Goal: Task Accomplishment & Management: Manage account settings

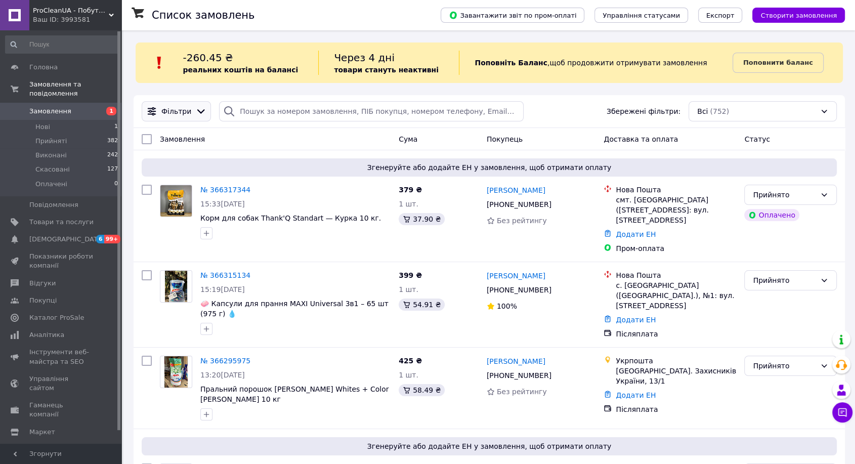
click at [195, 107] on icon at bounding box center [200, 111] width 11 height 11
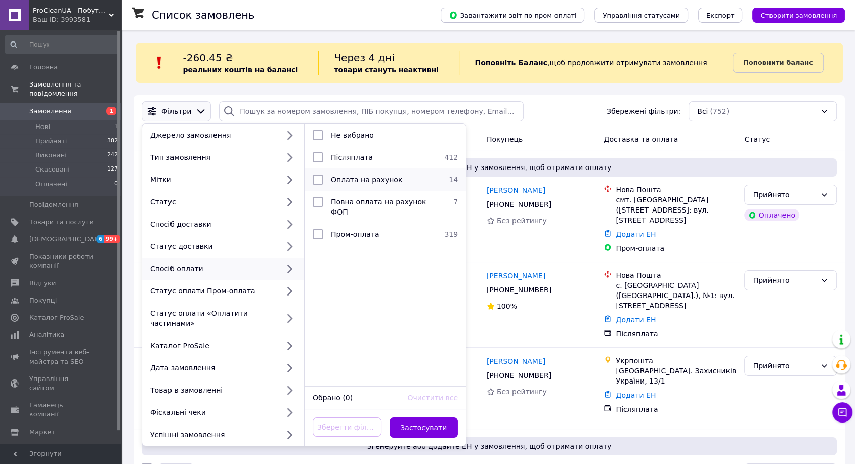
click at [347, 178] on span "Оплата на рахунок" at bounding box center [366, 180] width 71 height 8
checkbox input "true"
click at [425, 418] on button "Застосувати" at bounding box center [424, 428] width 69 height 20
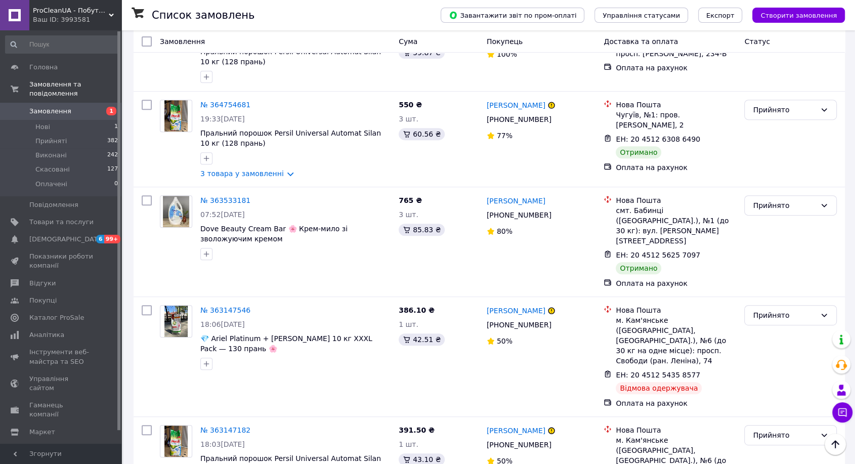
scroll to position [393, 0]
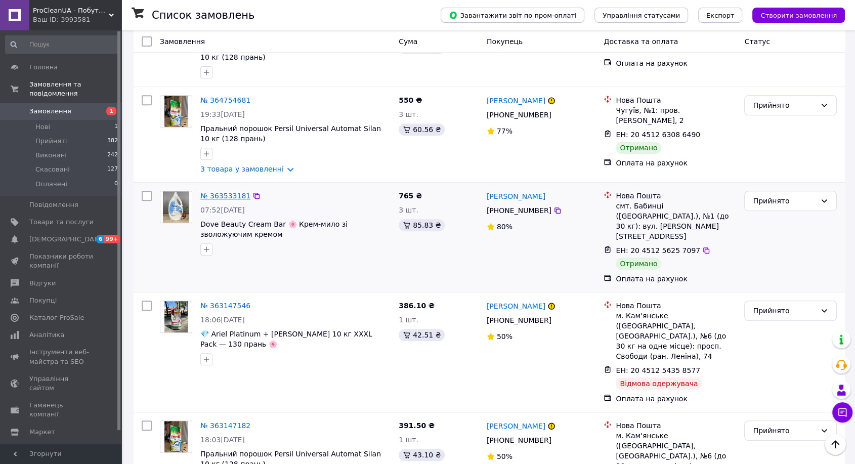
click at [231, 192] on link "№ 363533181" at bounding box center [225, 196] width 50 height 8
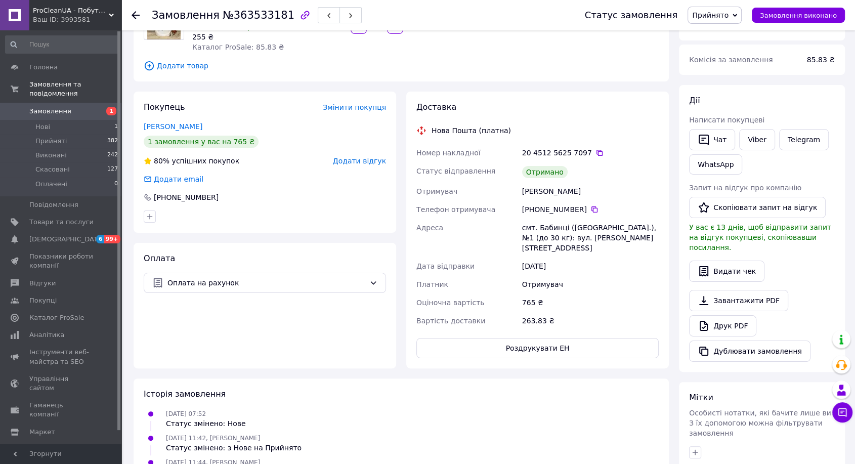
scroll to position [112, 0]
click at [717, 141] on button "Чат" at bounding box center [712, 140] width 46 height 21
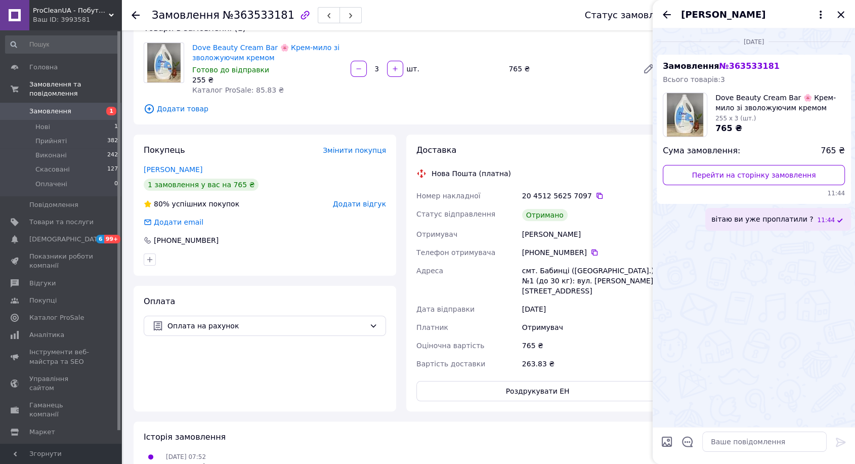
scroll to position [0, 0]
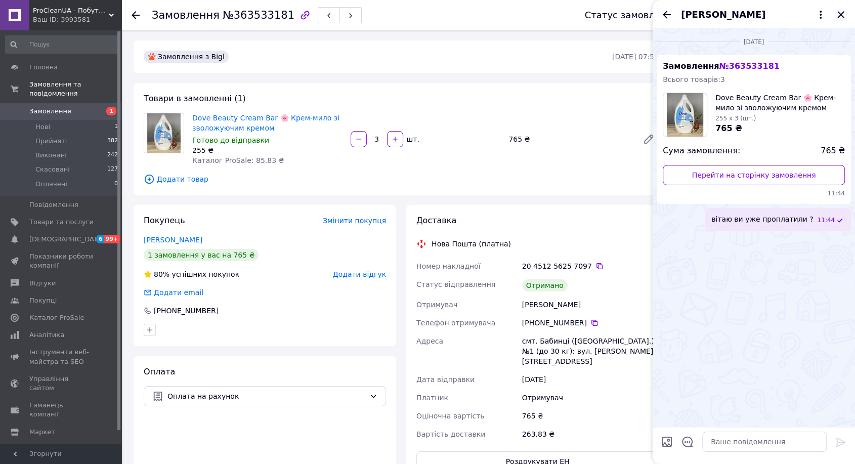
click at [841, 9] on icon "Закрити" at bounding box center [841, 15] width 12 height 12
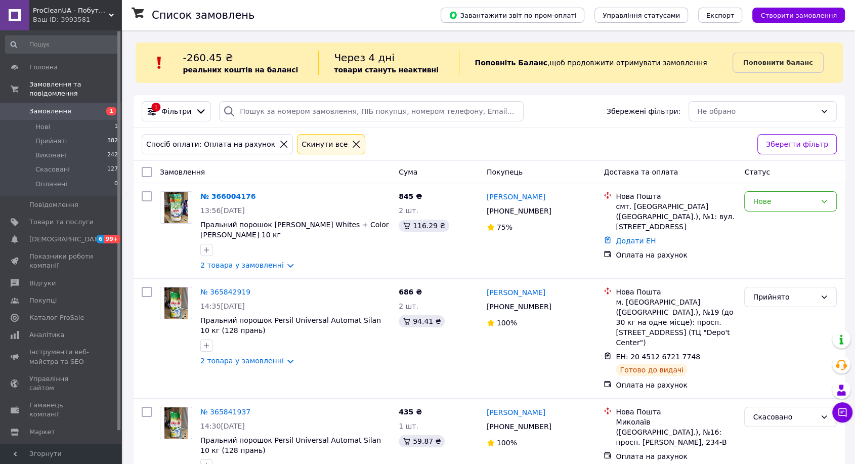
click at [352, 147] on icon at bounding box center [356, 144] width 9 height 9
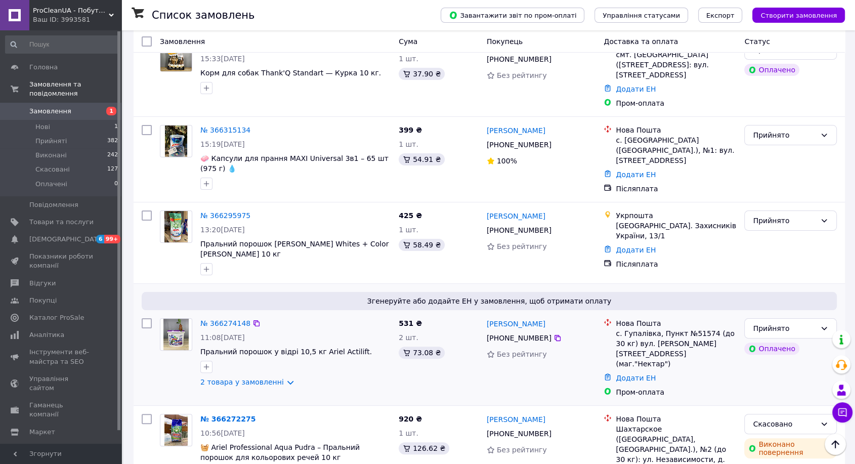
scroll to position [225, 0]
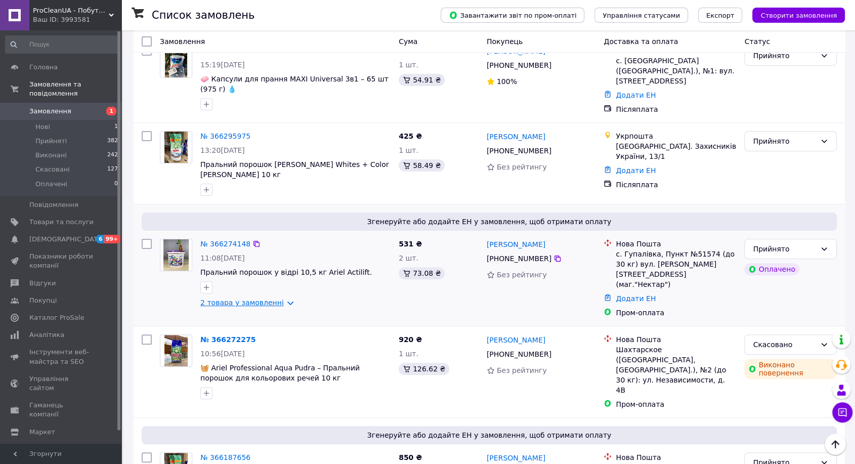
click at [231, 299] on link "2 товара у замовленні" at bounding box center [242, 303] width 84 height 8
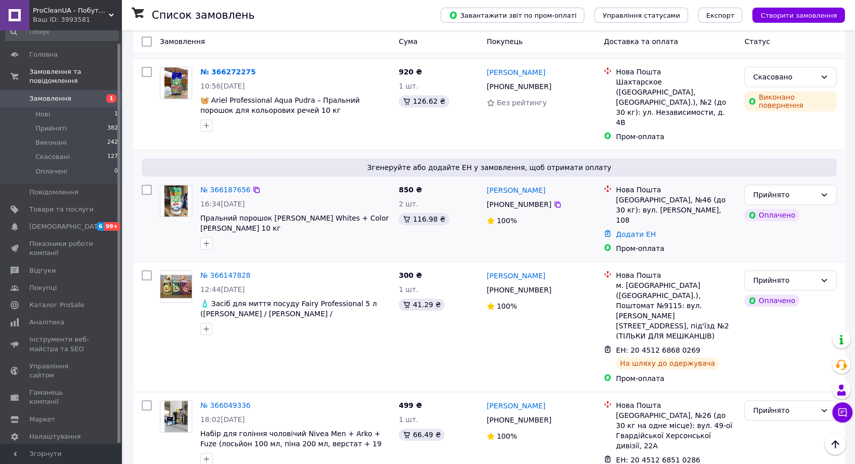
scroll to position [562, 0]
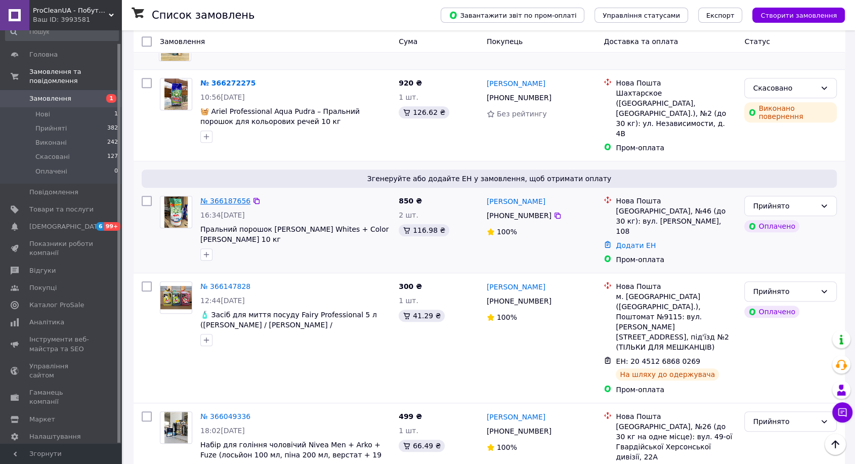
click at [234, 197] on link "№ 366187656" at bounding box center [225, 201] width 50 height 8
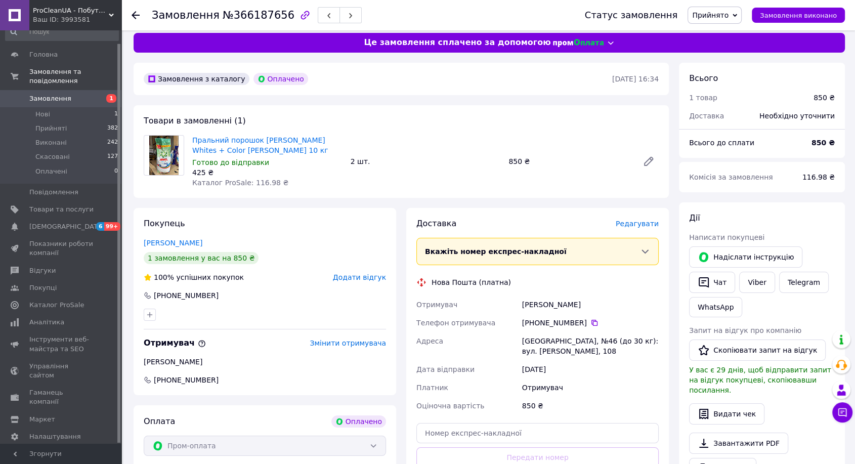
scroll to position [225, 0]
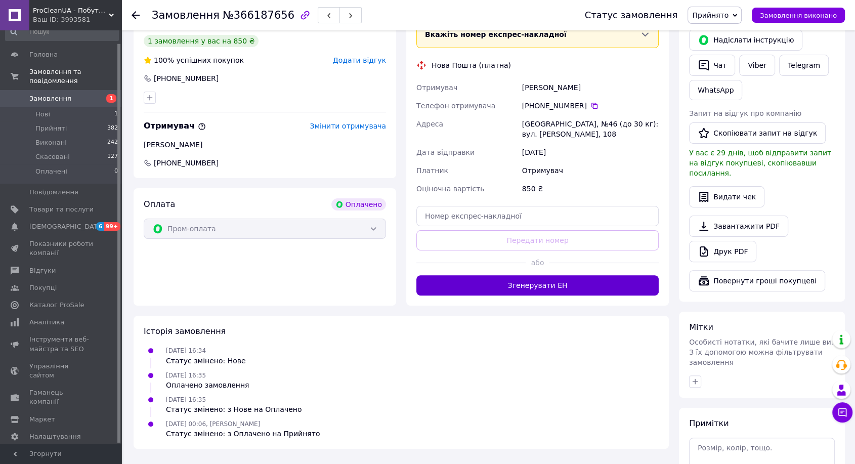
click at [600, 290] on button "Згенерувати ЕН" at bounding box center [538, 285] width 242 height 20
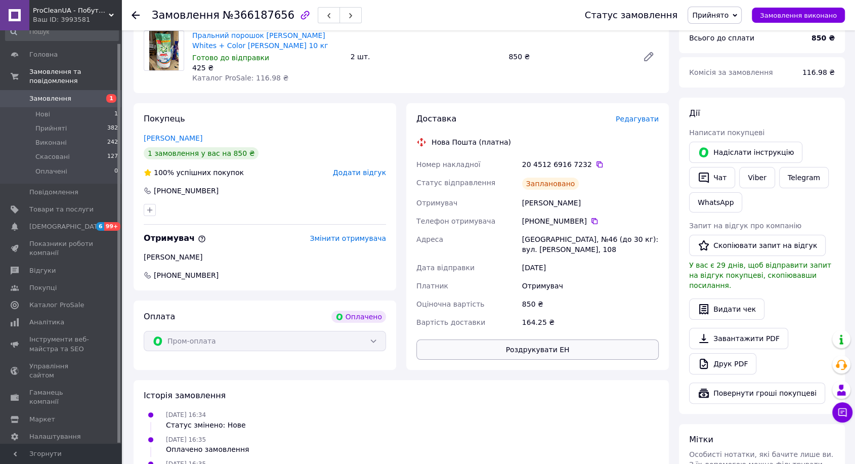
click at [537, 347] on button "Роздрукувати ЕН" at bounding box center [538, 350] width 242 height 20
click at [326, 16] on icon "button" at bounding box center [329, 16] width 6 height 6
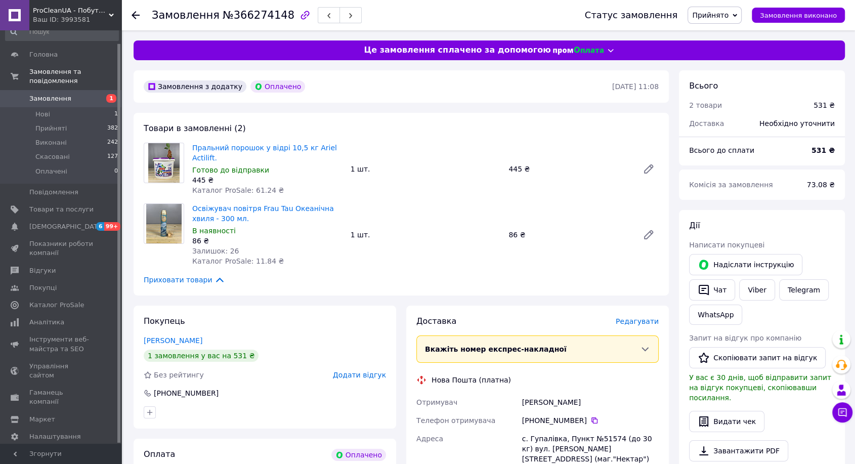
scroll to position [169, 0]
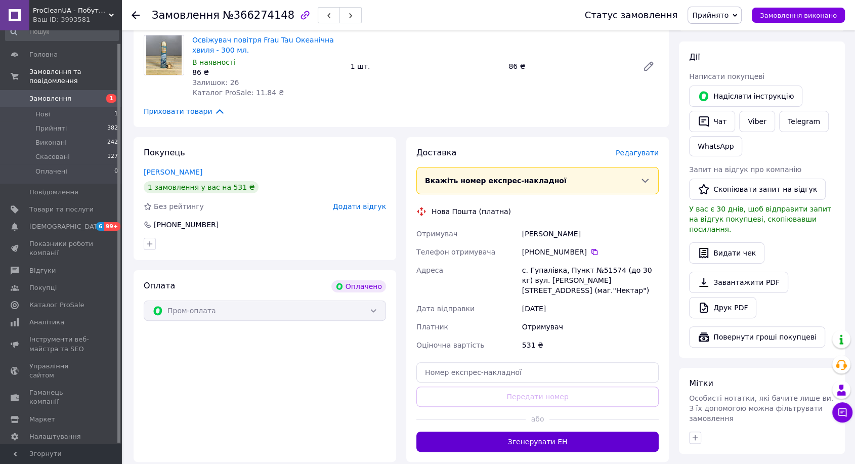
click at [550, 432] on button "Згенерувати ЕН" at bounding box center [538, 442] width 242 height 20
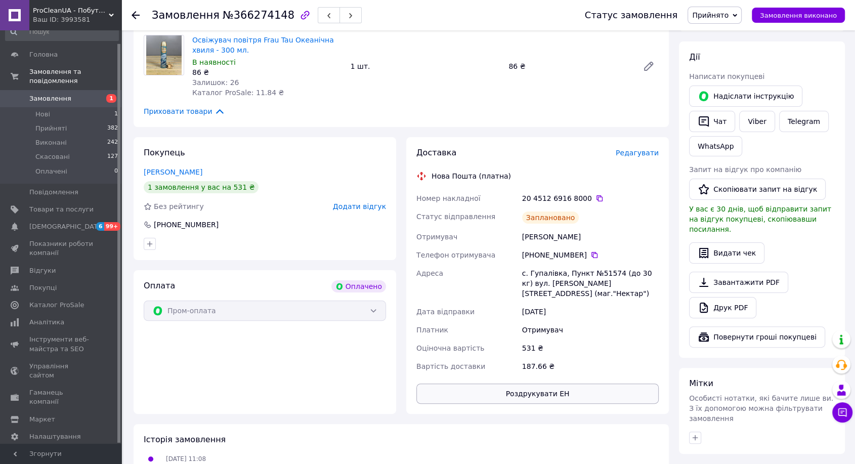
click at [569, 384] on button "Роздрукувати ЕН" at bounding box center [538, 394] width 242 height 20
click at [318, 15] on button "button" at bounding box center [329, 15] width 22 height 16
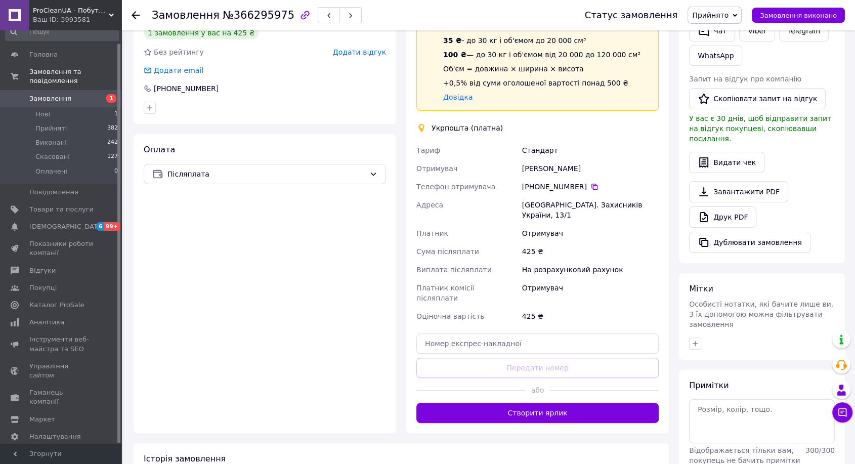
scroll to position [225, 0]
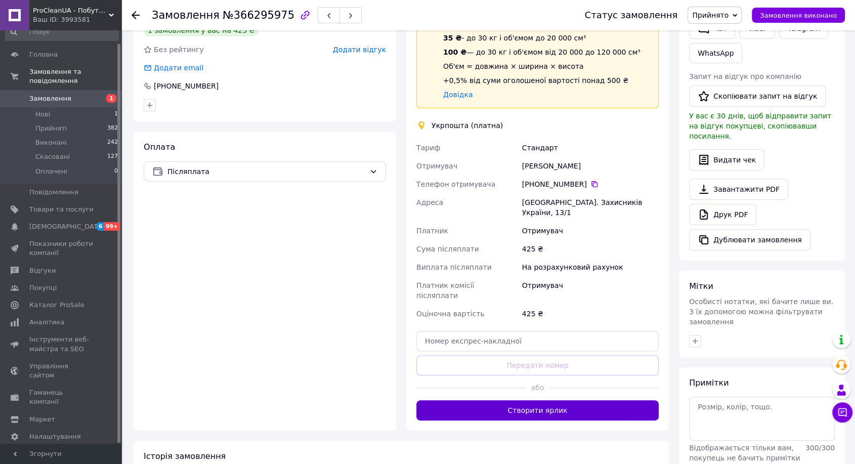
click at [541, 400] on button "Створити ярлик" at bounding box center [538, 410] width 242 height 20
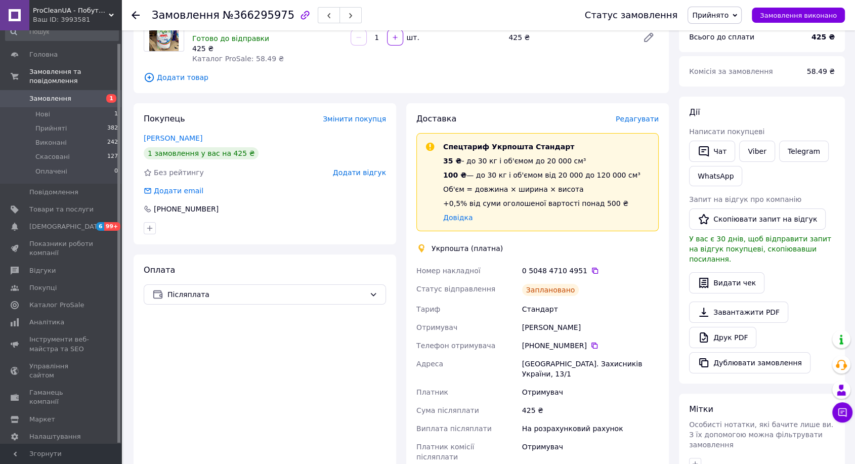
scroll to position [169, 0]
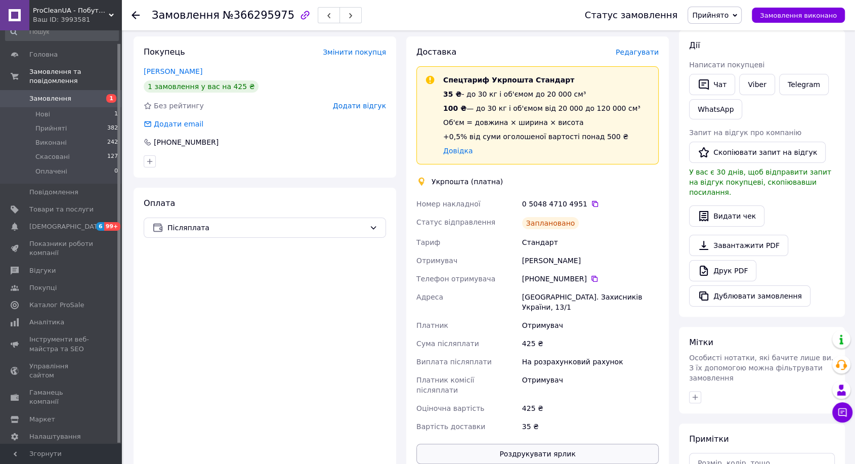
click at [569, 444] on button "Роздрукувати ярлик" at bounding box center [538, 454] width 242 height 20
click at [326, 12] on span "button" at bounding box center [329, 16] width 6 height 8
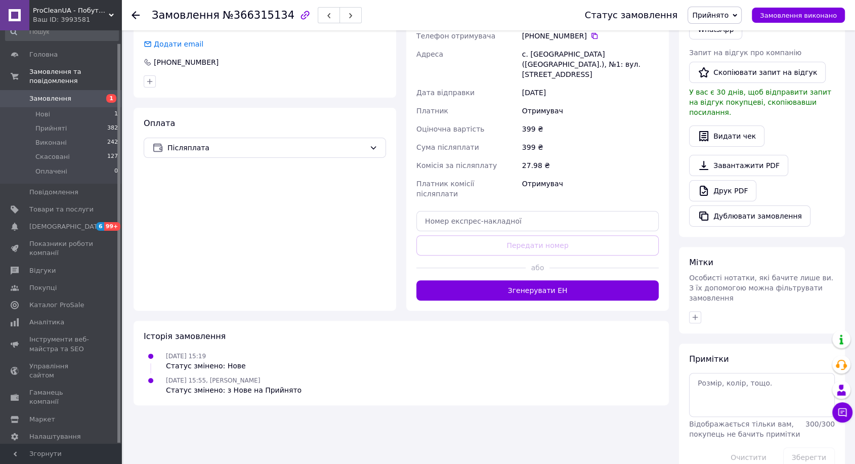
scroll to position [251, 0]
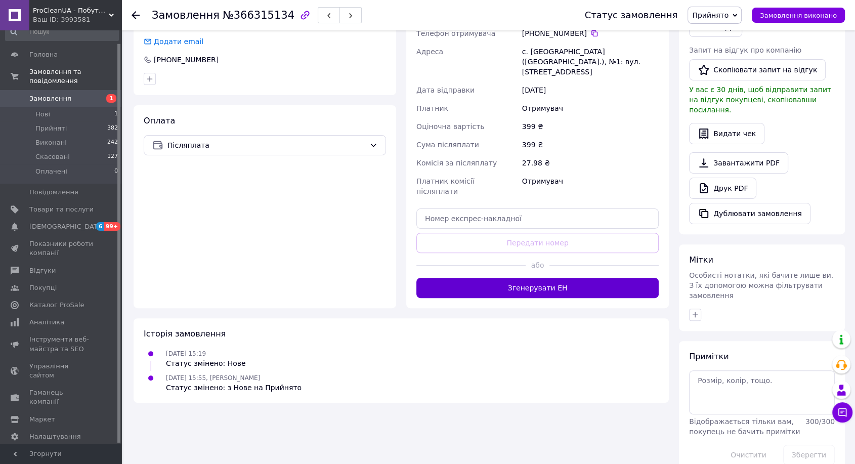
click at [537, 278] on button "Згенерувати ЕН" at bounding box center [538, 288] width 242 height 20
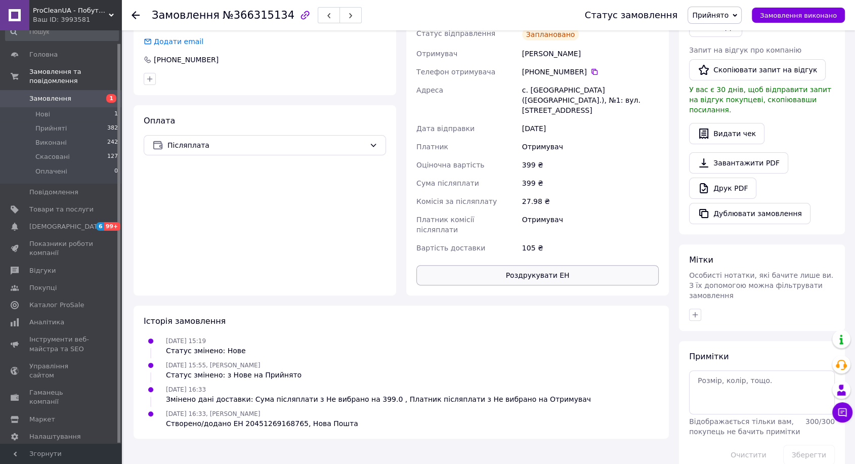
click at [560, 265] on button "Роздрукувати ЕН" at bounding box center [538, 275] width 242 height 20
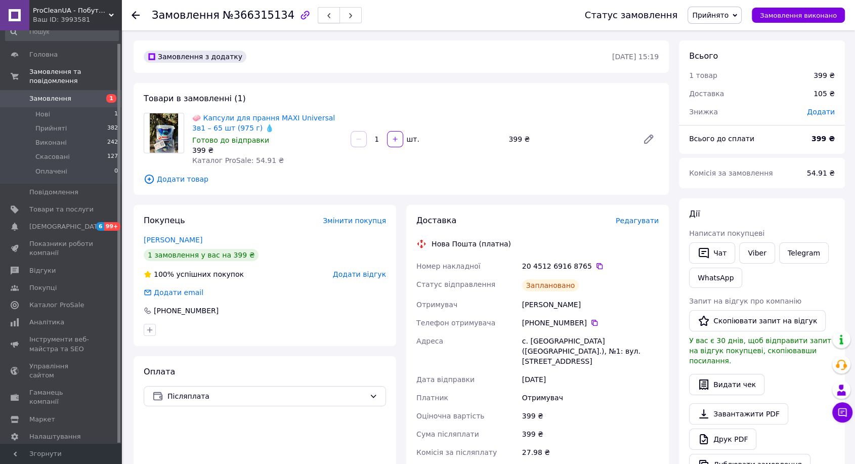
click at [326, 16] on icon "button" at bounding box center [329, 16] width 6 height 6
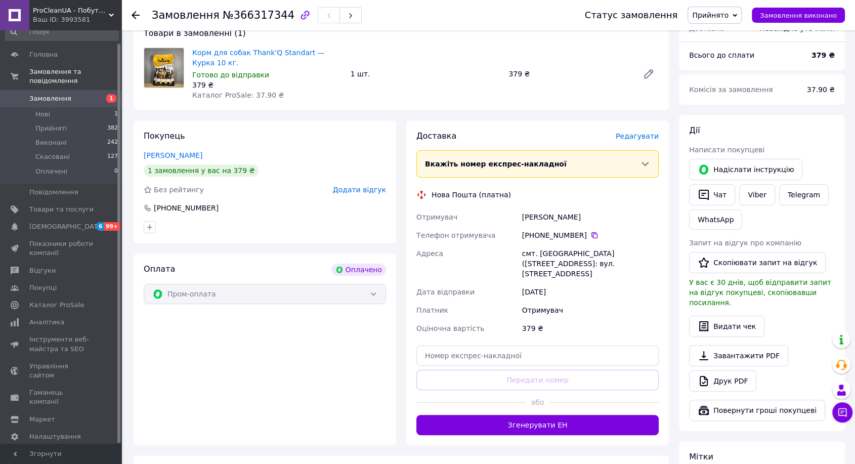
scroll to position [281, 0]
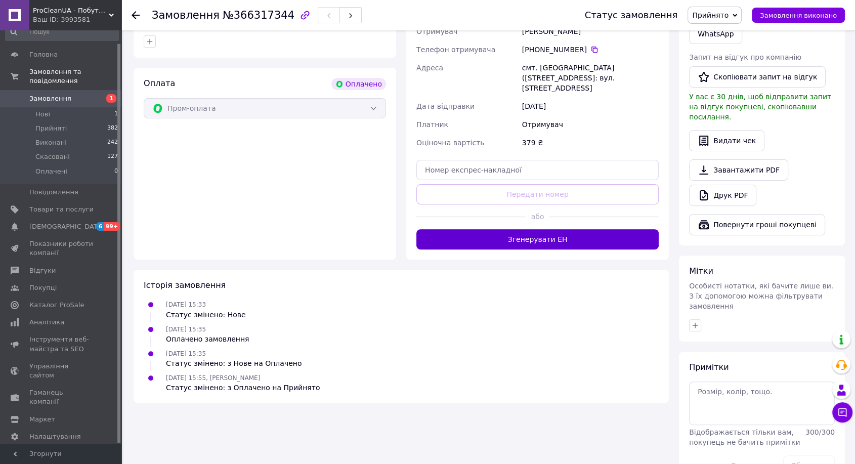
click at [520, 229] on button "Згенерувати ЕН" at bounding box center [538, 239] width 242 height 20
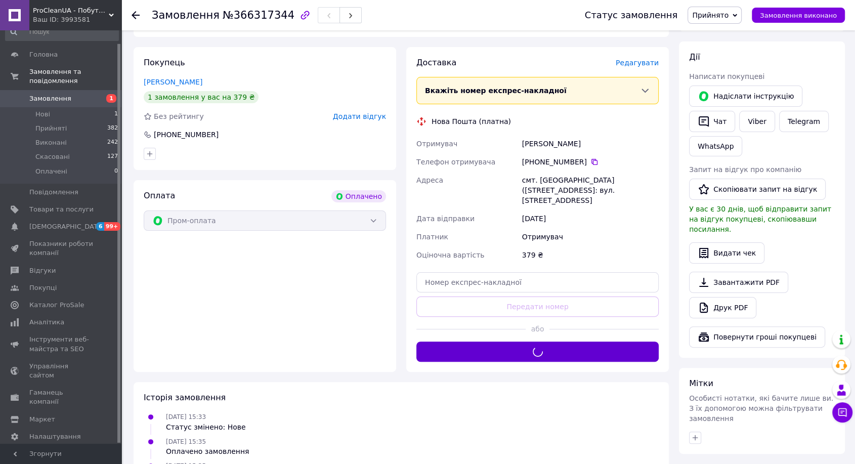
scroll to position [112, 0]
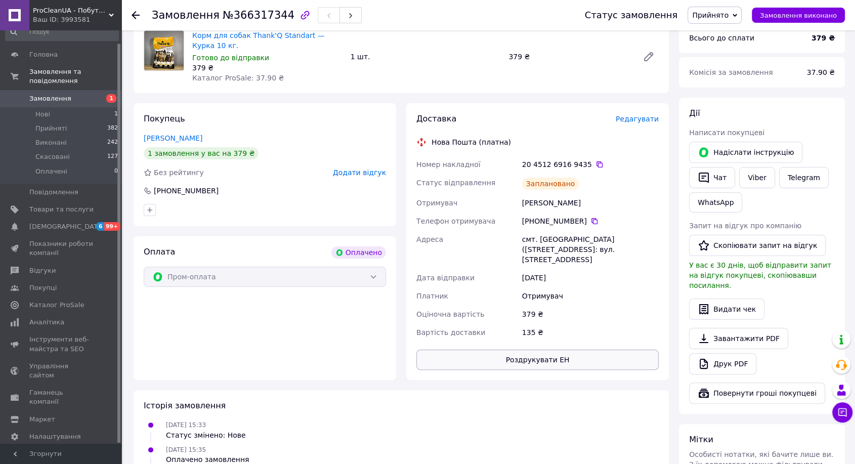
click at [579, 351] on button "Роздрукувати ЕН" at bounding box center [538, 360] width 242 height 20
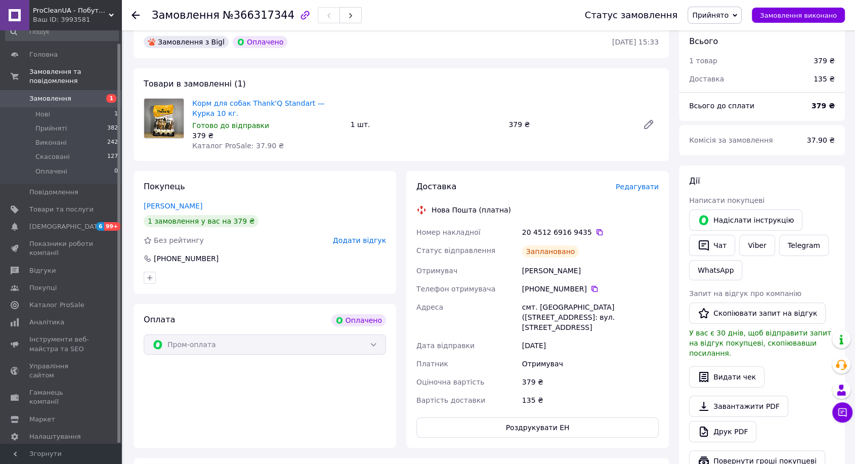
scroll to position [0, 0]
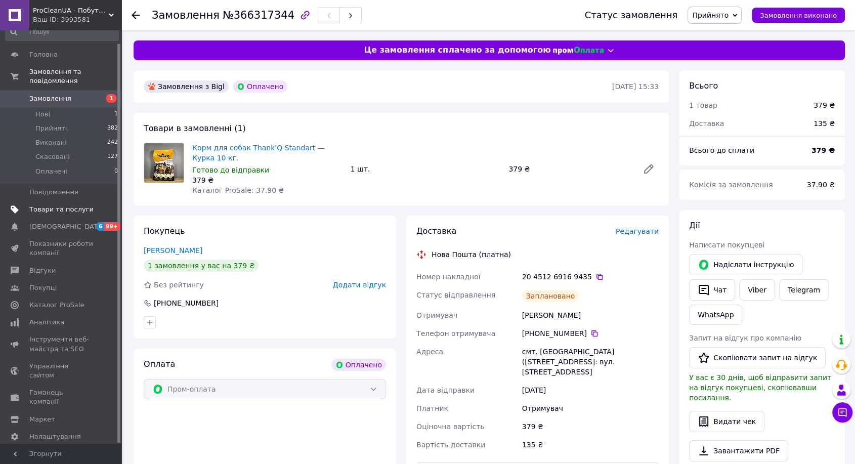
click at [87, 205] on span "Товари та послуги" at bounding box center [61, 209] width 64 height 9
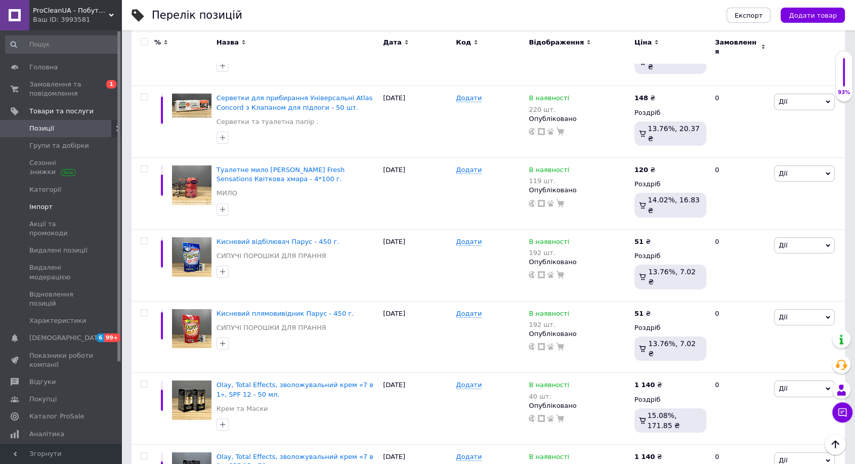
click at [64, 208] on span "Імпорт" at bounding box center [61, 206] width 64 height 9
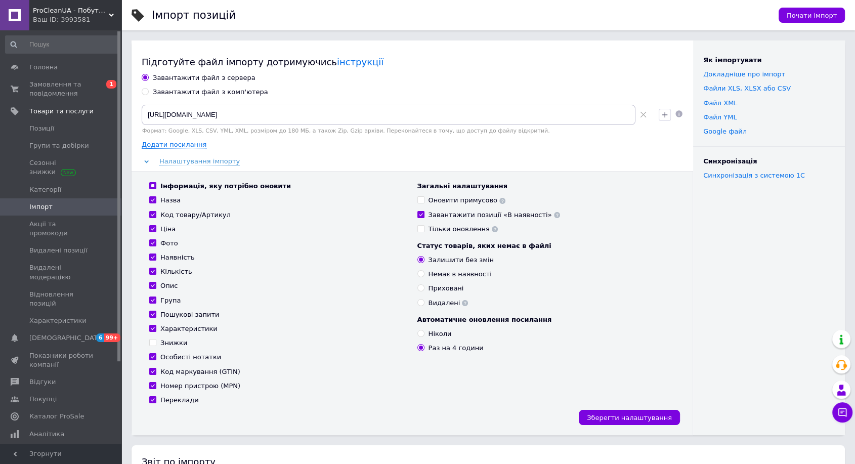
click at [148, 283] on div "Інформація, яку потрібно оновити Назва Код товару/Артикул Ціна Фото Наявність К…" at bounding box center [278, 293] width 268 height 223
click at [151, 285] on input "Опис" at bounding box center [152, 285] width 7 height 7
checkbox input "false"
click at [150, 227] on input "Ціна" at bounding box center [152, 228] width 7 height 7
click at [154, 226] on input "Ціна" at bounding box center [152, 228] width 7 height 7
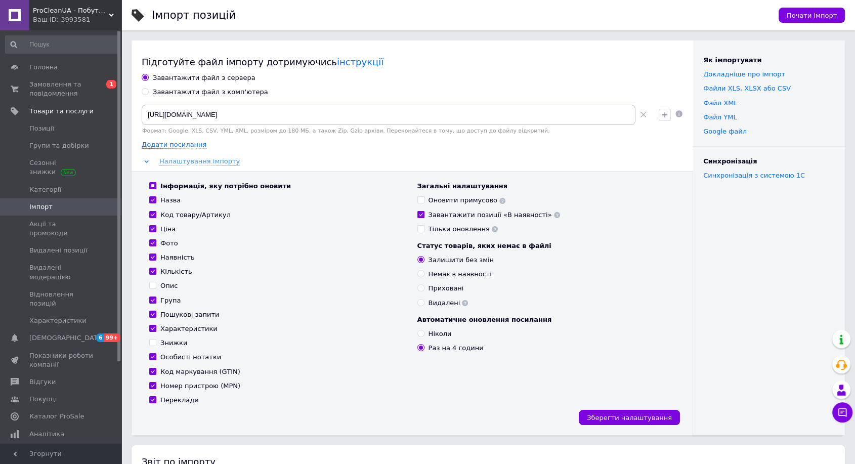
click at [154, 226] on input "Ціна" at bounding box center [152, 228] width 7 height 7
checkbox input "false"
click at [153, 316] on input "Пошукові запити" at bounding box center [152, 314] width 7 height 7
checkbox input "false"
click at [155, 329] on input "Характеристики" at bounding box center [152, 328] width 7 height 7
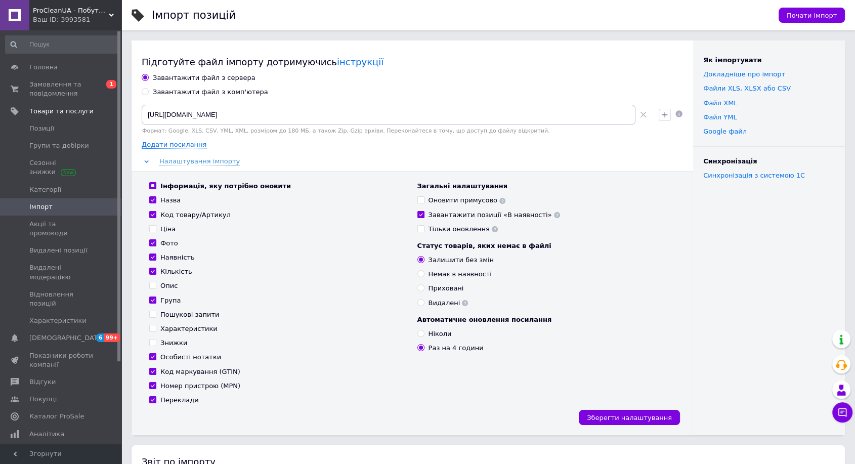
checkbox input "false"
click at [624, 415] on span "Зберегти налаштування" at bounding box center [629, 418] width 85 height 8
click at [73, 195] on link "Категорії" at bounding box center [62, 189] width 124 height 17
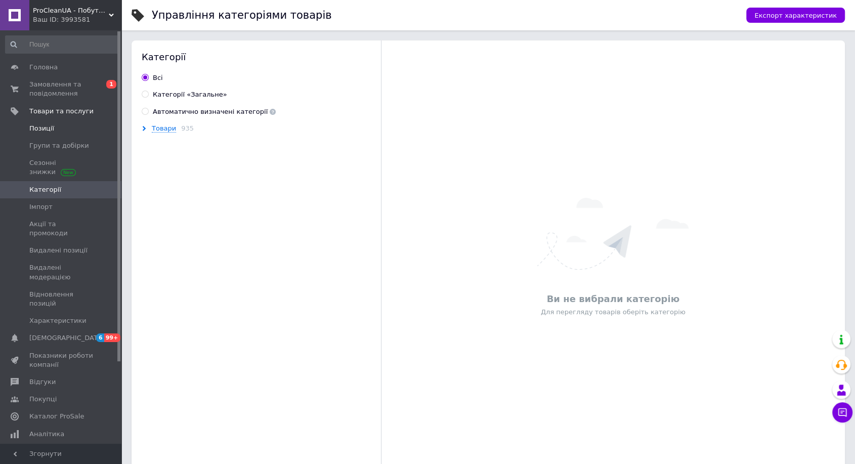
click at [64, 126] on span "Позиції" at bounding box center [61, 128] width 64 height 9
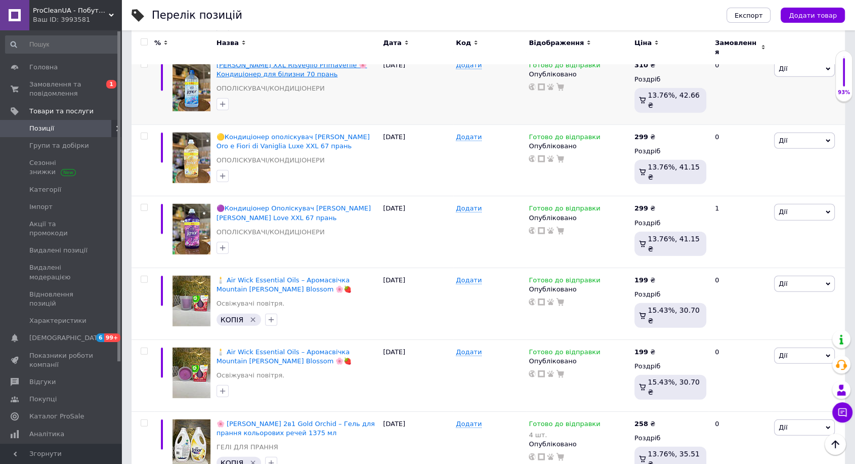
scroll to position [6628, 0]
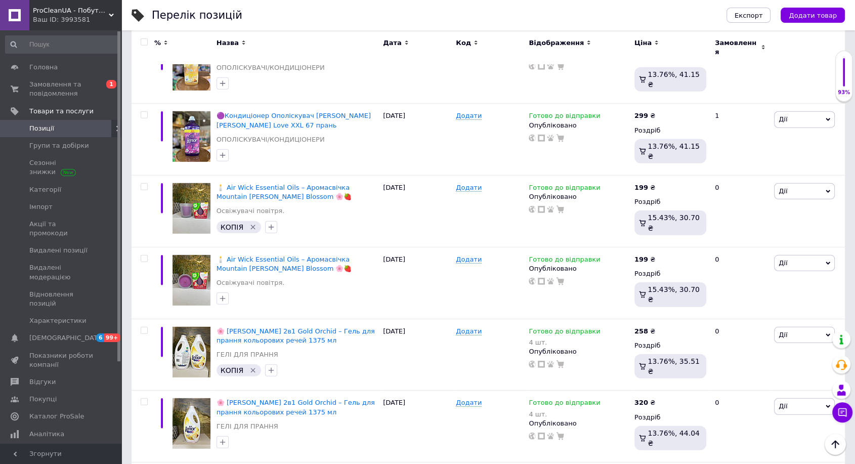
scroll to position [6668, 0]
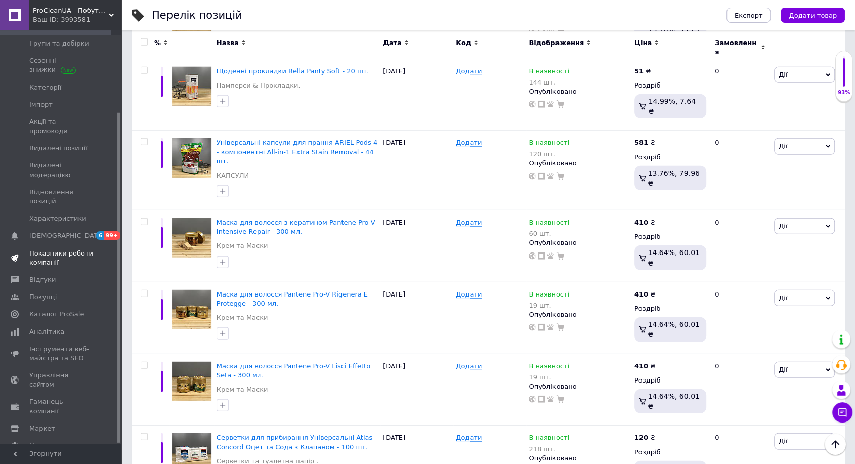
scroll to position [2804, 0]
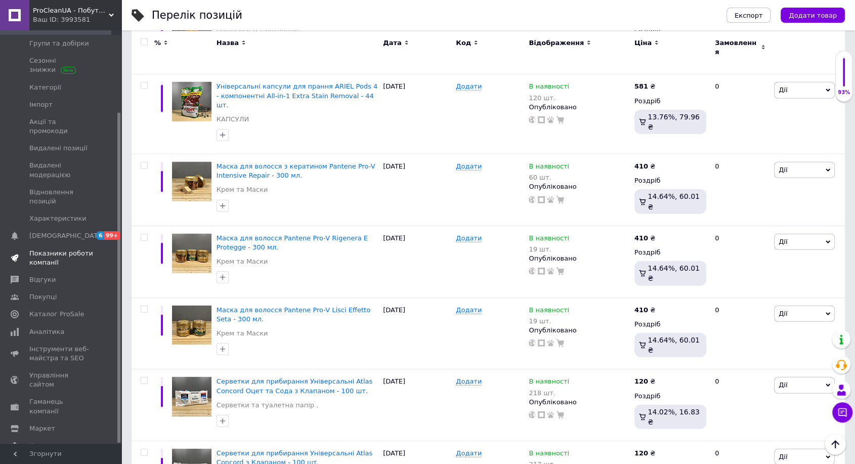
click at [69, 249] on span "Показники роботи компанії" at bounding box center [61, 258] width 64 height 18
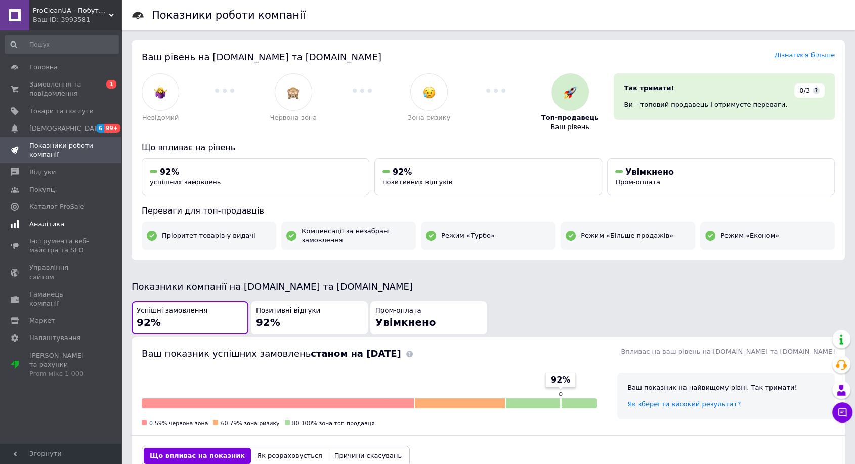
click at [56, 226] on span "Аналітика" at bounding box center [46, 224] width 35 height 9
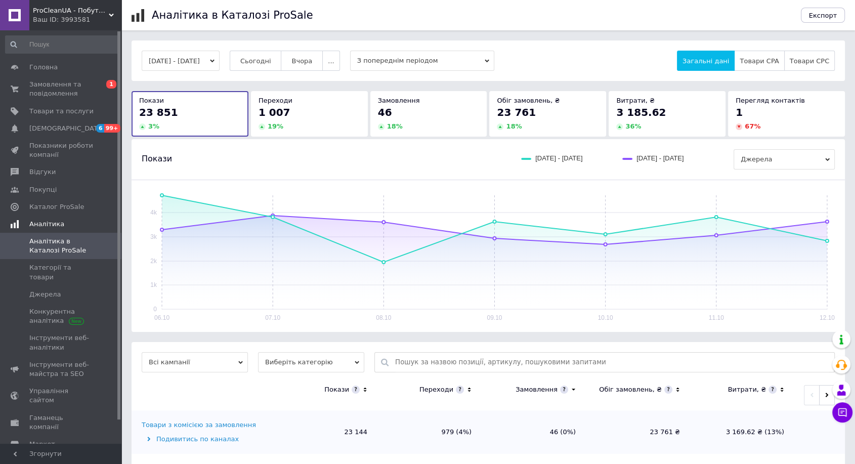
click at [63, 228] on span "Аналітика" at bounding box center [75, 224] width 92 height 9
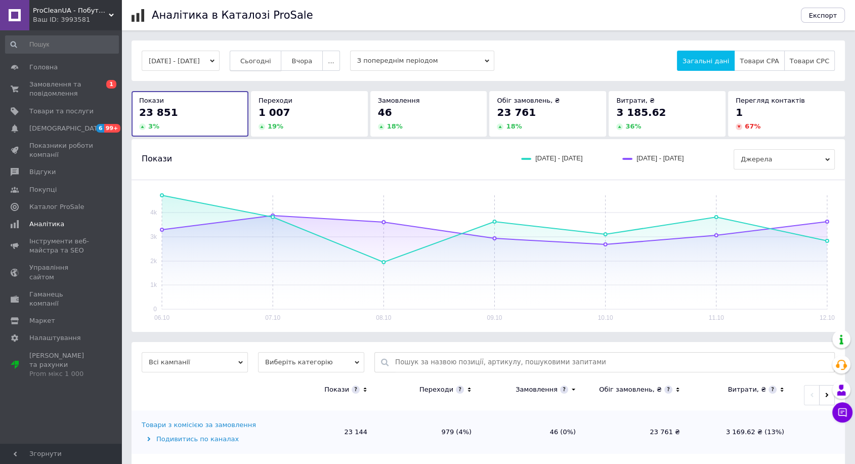
click at [271, 58] on span "Сьогодні" at bounding box center [255, 61] width 31 height 8
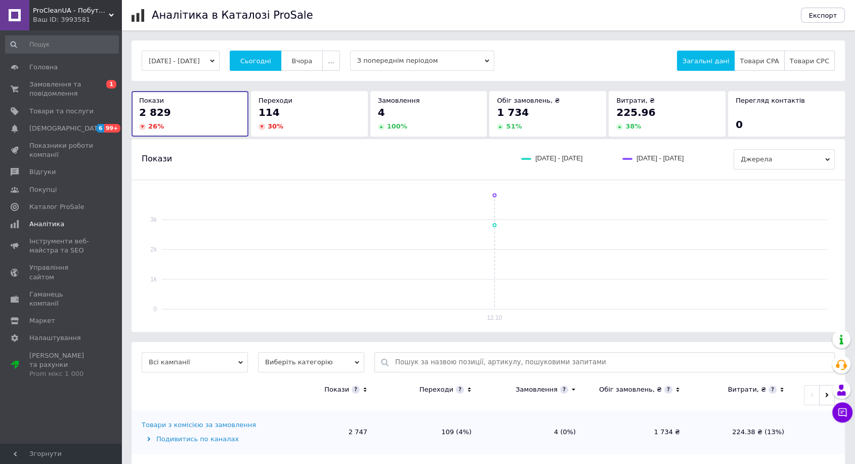
click at [494, 194] on rect at bounding box center [488, 256] width 693 height 132
click at [497, 195] on rect at bounding box center [495, 252] width 666 height 114
drag, startPoint x: 497, startPoint y: 195, endPoint x: 497, endPoint y: 208, distance: 12.2
click at [497, 208] on rect at bounding box center [495, 252] width 666 height 114
click at [494, 225] on rect at bounding box center [495, 252] width 666 height 114
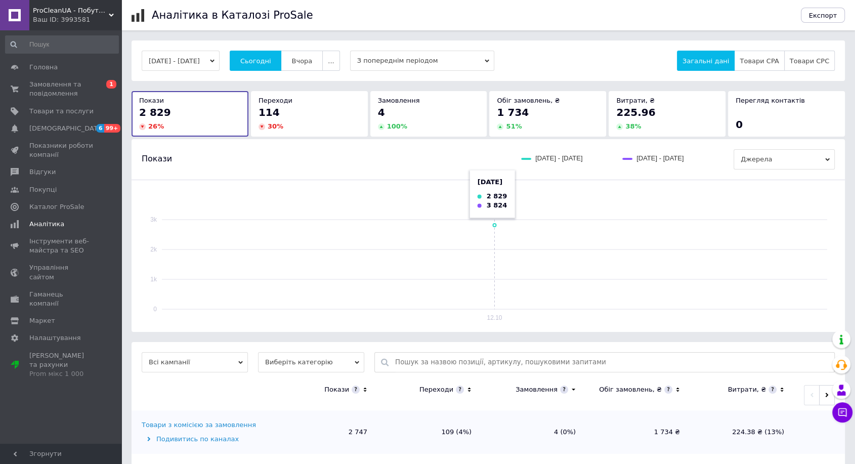
click at [494, 225] on rect at bounding box center [495, 252] width 666 height 114
click at [494, 198] on rect at bounding box center [495, 252] width 666 height 114
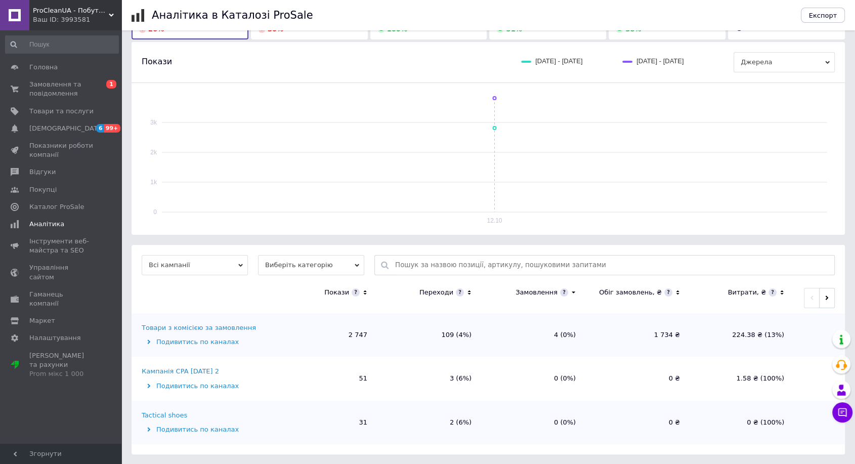
click at [211, 386] on div "Подивитись по каналах" at bounding box center [206, 386] width 129 height 9
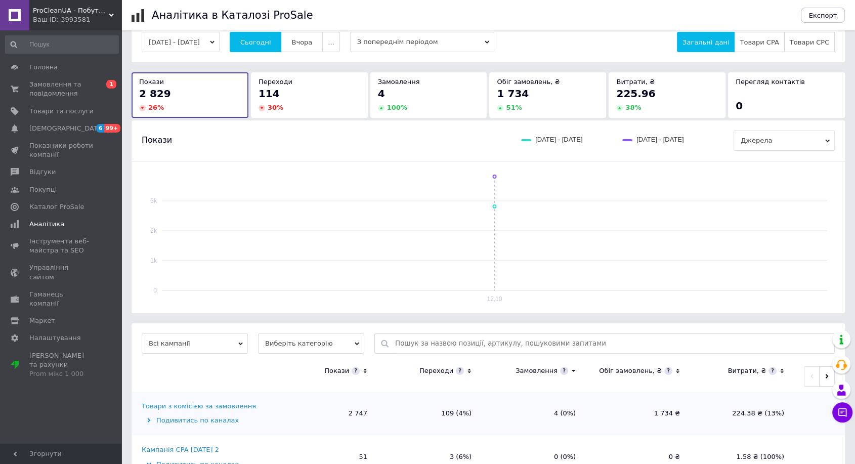
scroll to position [0, 0]
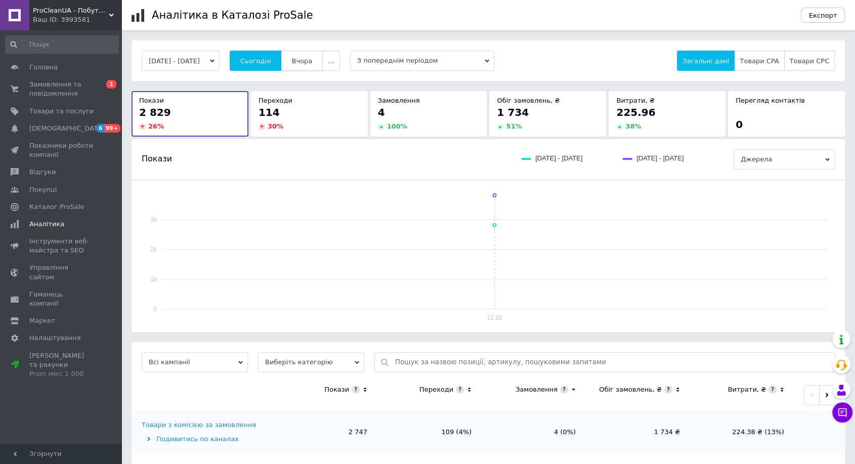
click at [323, 57] on button "Вчора" at bounding box center [302, 61] width 42 height 20
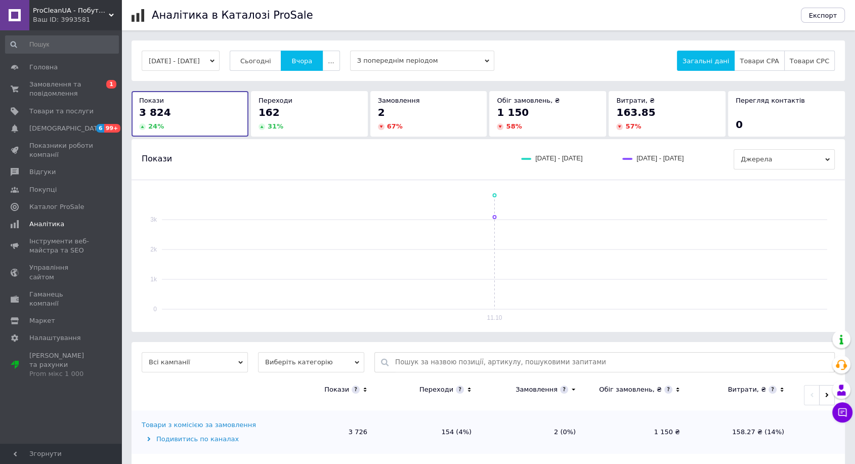
click at [215, 59] on icon "button" at bounding box center [212, 61] width 5 height 5
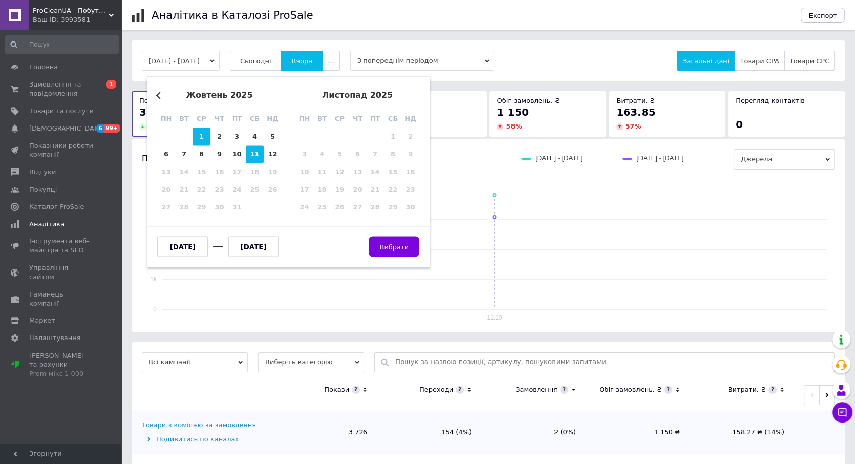
click at [202, 135] on div "1" at bounding box center [202, 137] width 18 height 18
type input "[DATE]"
click at [261, 152] on div "11" at bounding box center [255, 155] width 18 height 18
type input "[DATE]"
drag, startPoint x: 270, startPoint y: 153, endPoint x: 278, endPoint y: 155, distance: 7.9
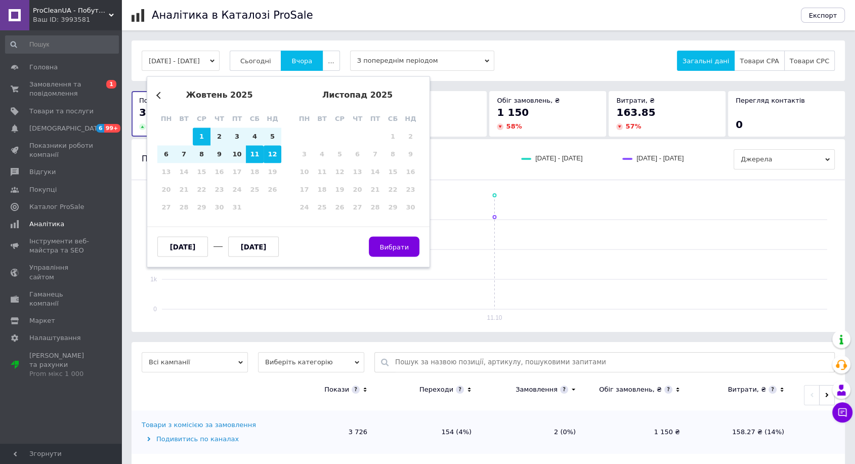
click at [271, 153] on div "12" at bounding box center [273, 155] width 18 height 18
type input "[DATE]"
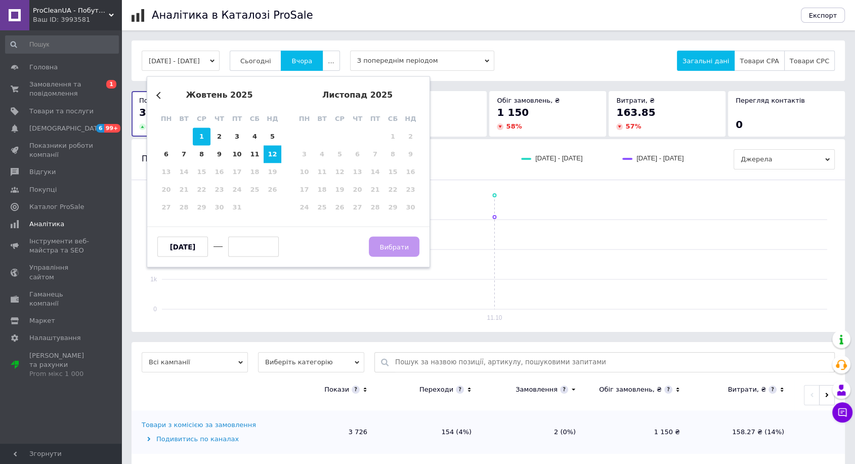
click at [204, 134] on div "1" at bounding box center [202, 137] width 18 height 18
type input "[DATE]"
drag, startPoint x: 270, startPoint y: 155, endPoint x: 295, endPoint y: 160, distance: 25.8
click at [271, 155] on div "12" at bounding box center [273, 155] width 18 height 18
type input "[DATE]"
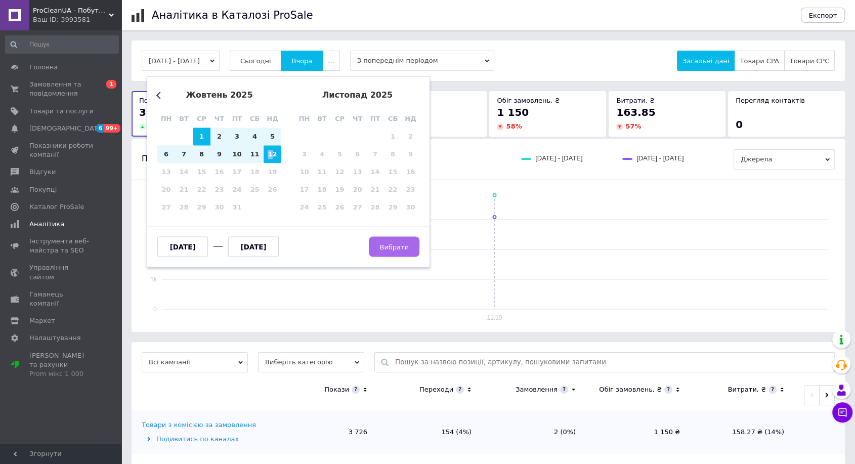
click at [394, 250] on span "Вибрати" at bounding box center [394, 247] width 29 height 8
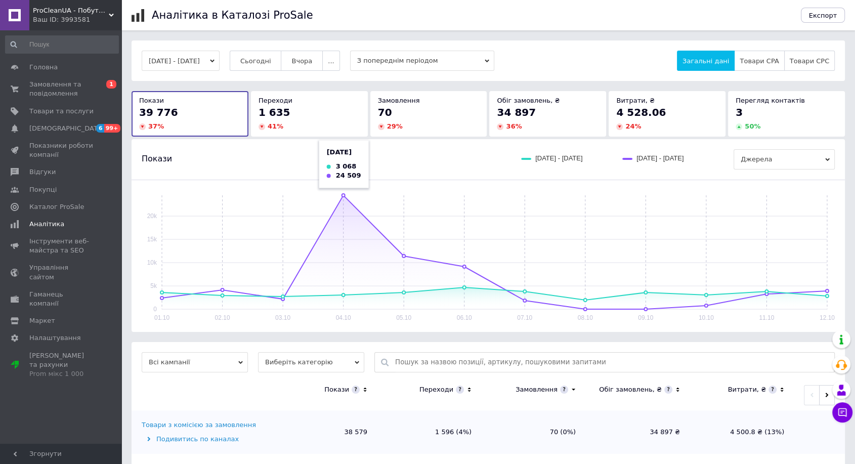
click at [340, 199] on rect at bounding box center [495, 252] width 666 height 114
drag, startPoint x: 340, startPoint y: 199, endPoint x: 350, endPoint y: 208, distance: 13.7
click at [350, 208] on rect at bounding box center [495, 252] width 666 height 114
click at [790, 161] on span "Джерела" at bounding box center [784, 159] width 101 height 20
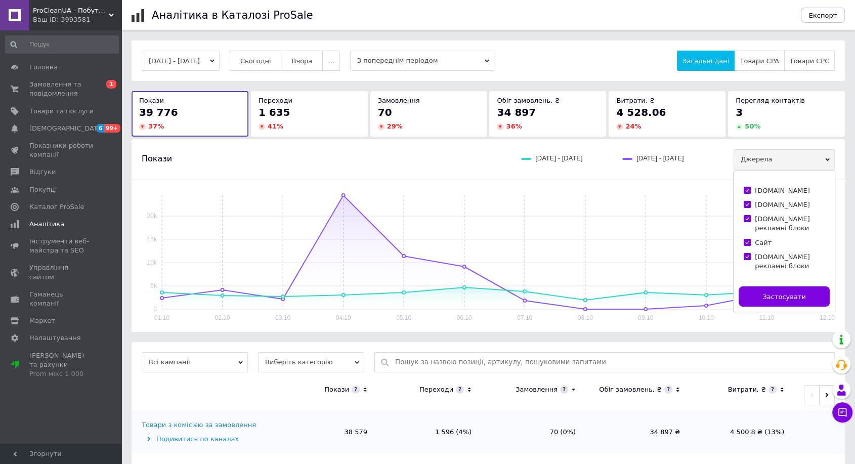
click at [790, 161] on span "Джерела" at bounding box center [784, 159] width 101 height 20
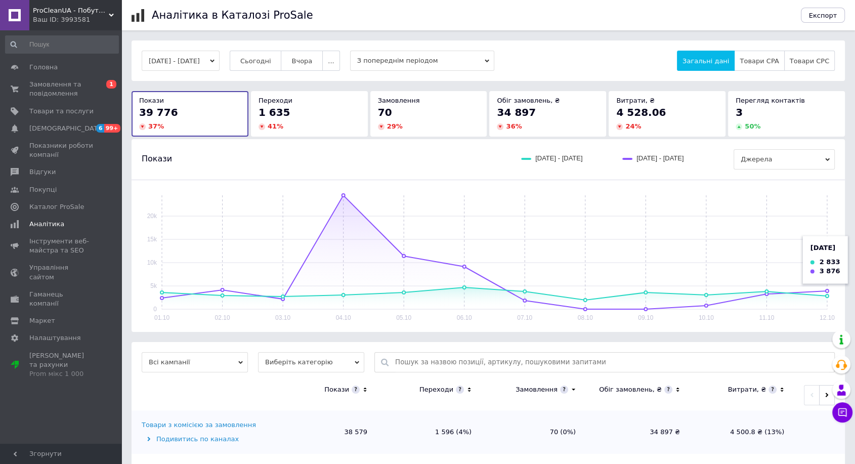
drag, startPoint x: 825, startPoint y: 288, endPoint x: 826, endPoint y: 276, distance: 12.2
click at [826, 276] on rect at bounding box center [495, 252] width 666 height 114
click at [75, 46] on input at bounding box center [62, 44] width 114 height 18
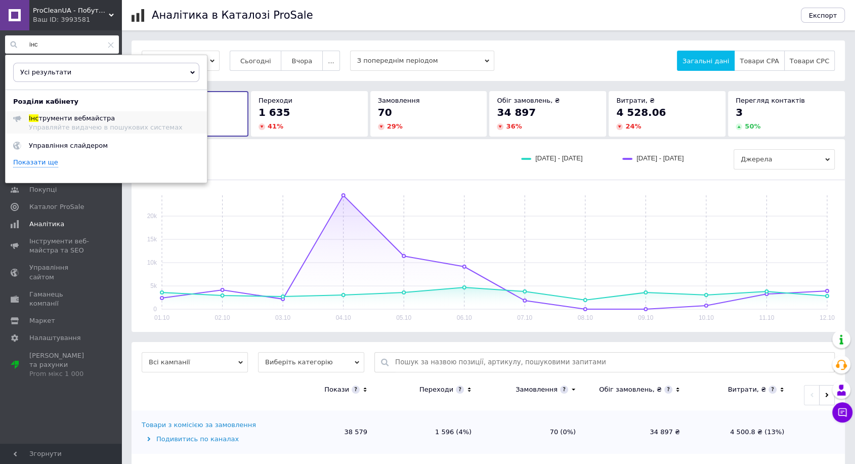
type input "інс"
click at [131, 130] on div "Управляйте видачею в пошукових системах" at bounding box center [106, 128] width 154 height 8
